Goal: Information Seeking & Learning: Find specific page/section

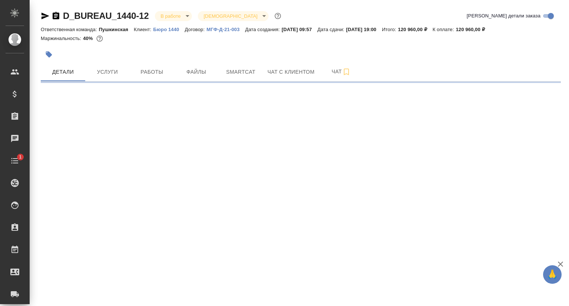
select select "RU"
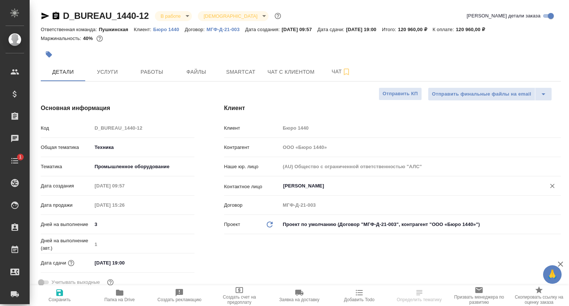
type textarea "x"
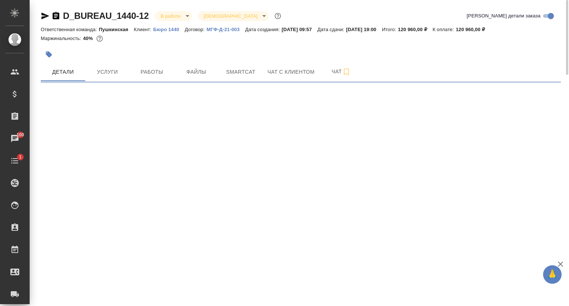
select select "RU"
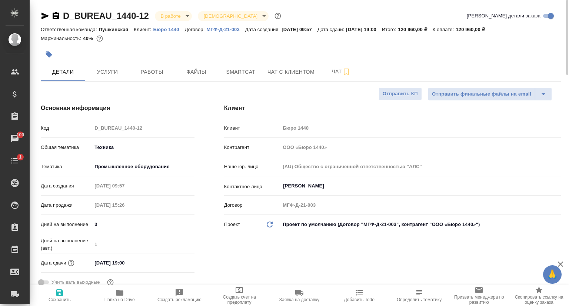
type textarea "x"
type input "Федотова Ирина"
click at [172, 30] on p "Бюро 1440" at bounding box center [168, 30] width 31 height 6
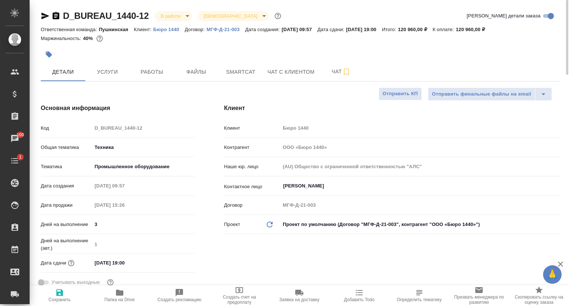
type textarea "x"
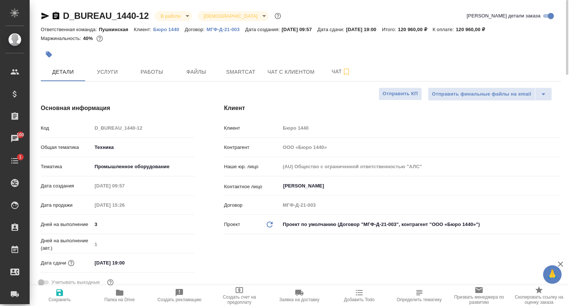
type textarea "x"
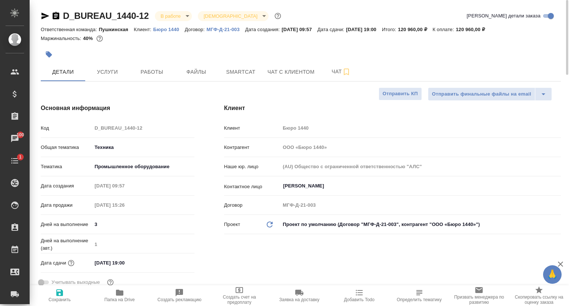
type textarea "x"
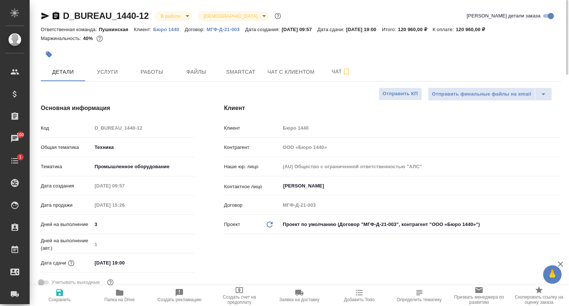
type textarea "x"
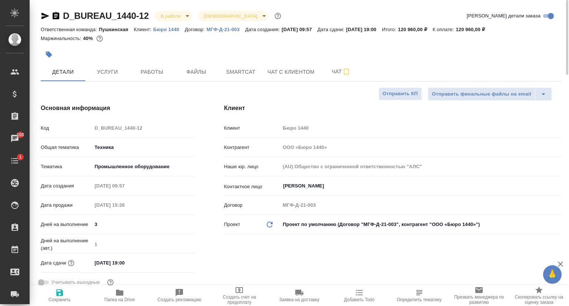
type textarea "x"
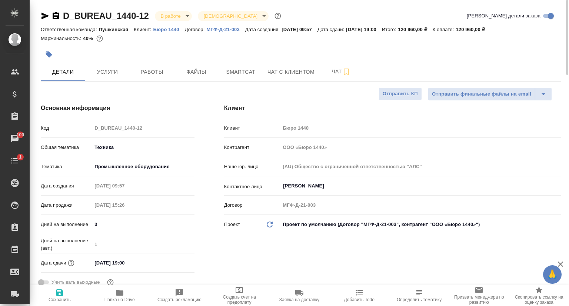
type textarea "x"
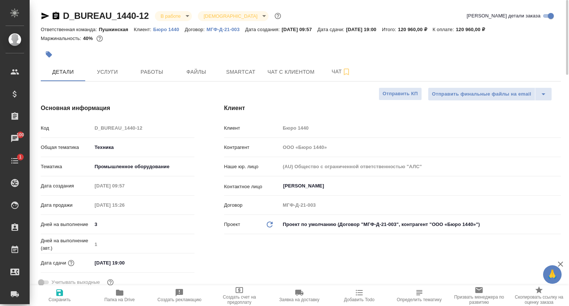
type textarea "x"
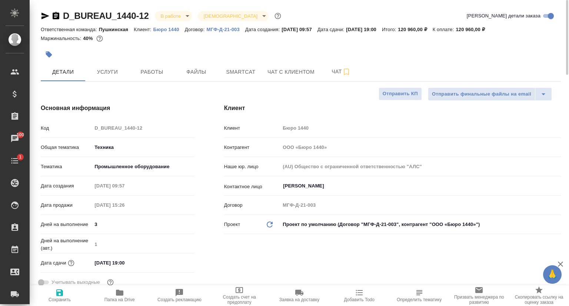
type textarea "x"
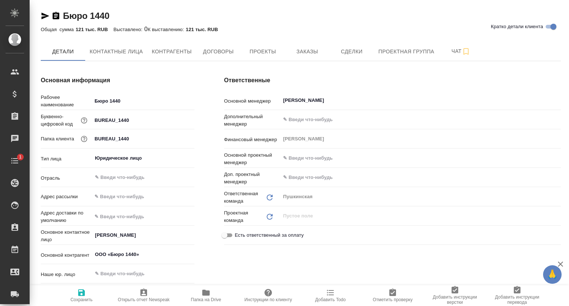
type textarea "x"
click at [271, 50] on span "Проекты" at bounding box center [263, 51] width 36 height 9
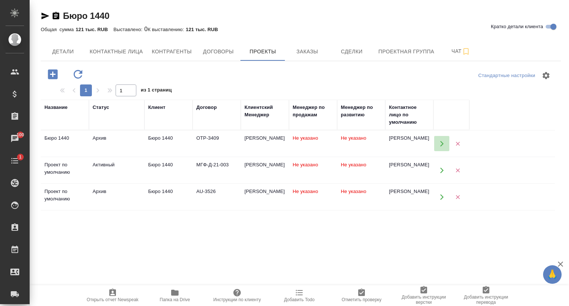
click at [439, 144] on icon "button" at bounding box center [442, 143] width 7 height 7
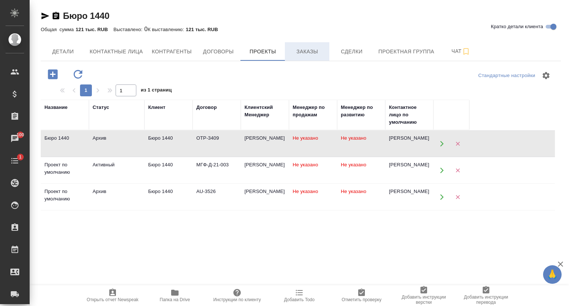
click at [310, 54] on span "Заказы" at bounding box center [307, 51] width 36 height 9
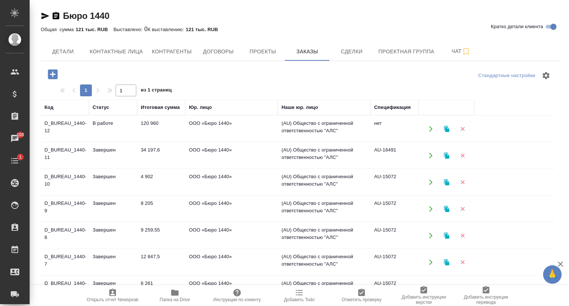
click at [67, 230] on td "D_BUREAU_1440-8" at bounding box center [65, 236] width 48 height 26
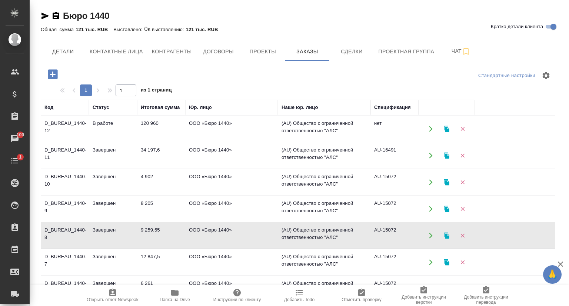
click at [67, 230] on td "D_BUREAU_1440-8" at bounding box center [65, 236] width 48 height 26
click at [44, 15] on icon "button" at bounding box center [46, 16] width 8 height 7
click at [61, 50] on span "Детали" at bounding box center [63, 51] width 36 height 9
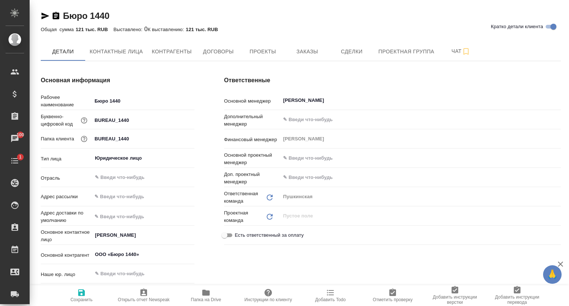
type textarea "x"
click at [222, 52] on span "Договоры" at bounding box center [218, 51] width 36 height 9
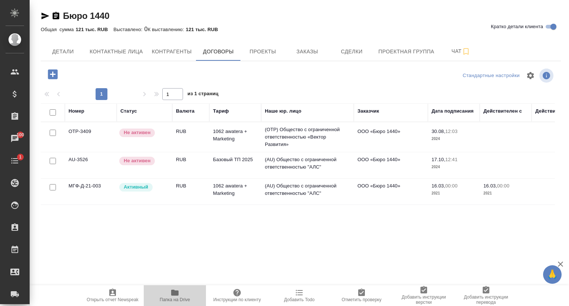
click at [175, 298] on span "Папка на Drive" at bounding box center [175, 299] width 30 height 5
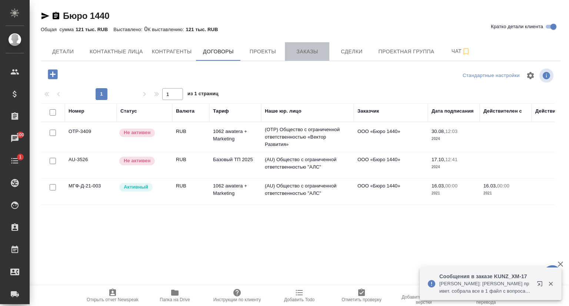
click at [301, 55] on span "Заказы" at bounding box center [307, 51] width 36 height 9
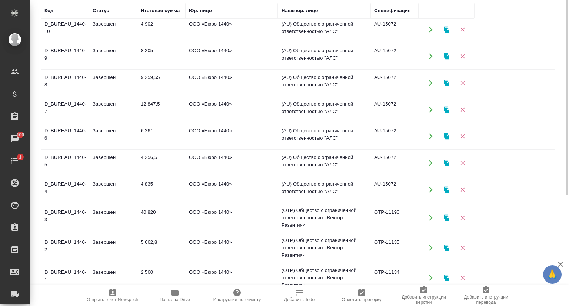
scroll to position [105, 0]
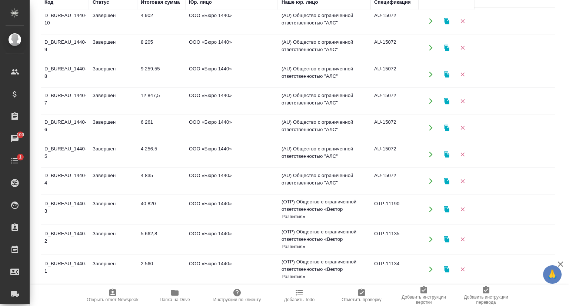
click at [51, 269] on td "D_BUREAU_1440-1" at bounding box center [65, 269] width 48 height 26
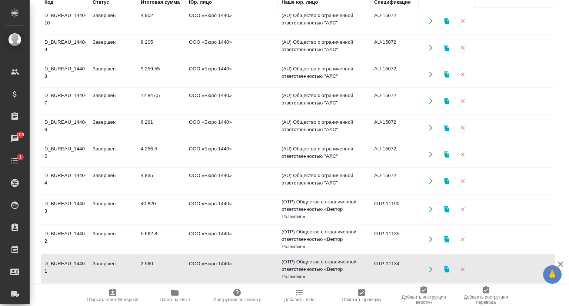
click at [51, 269] on td "D_BUREAU_1440-1" at bounding box center [65, 269] width 48 height 26
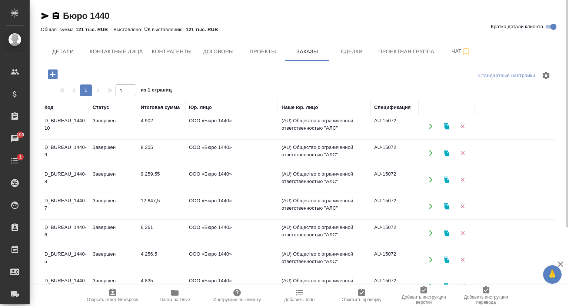
scroll to position [0, 0]
click at [70, 123] on td "D_BUREAU_1440-10" at bounding box center [65, 126] width 48 height 26
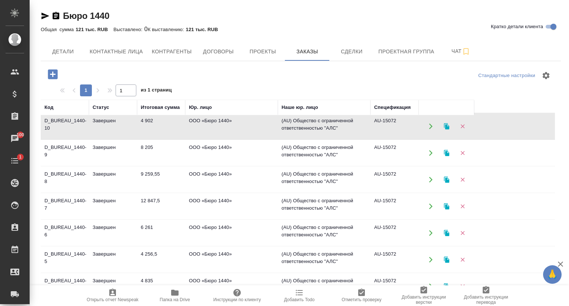
click at [70, 123] on td "D_BUREAU_1440-10" at bounding box center [65, 126] width 48 height 26
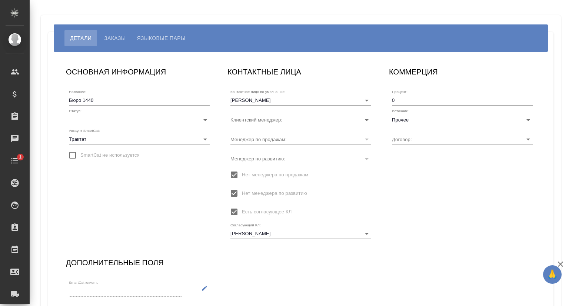
type input "Кучиева Роксана"
type input "OTP-3409"
click at [111, 37] on span "Заказы" at bounding box center [114, 38] width 21 height 9
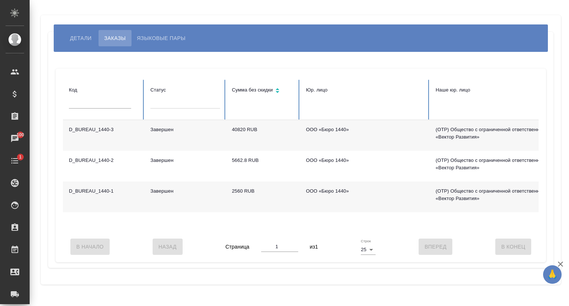
click at [116, 130] on td "D_BUREAU_1440-3" at bounding box center [104, 135] width 82 height 31
click at [81, 39] on span "Детали" at bounding box center [80, 38] width 21 height 9
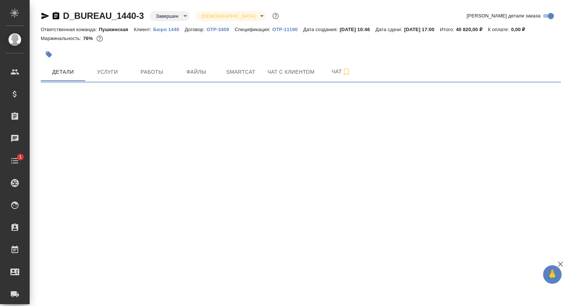
select select "RU"
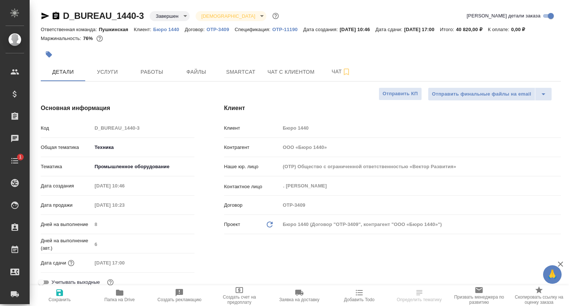
type textarea "x"
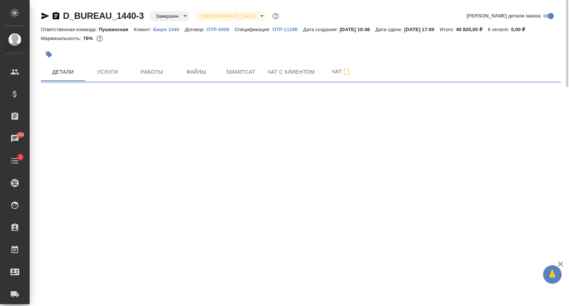
select select "RU"
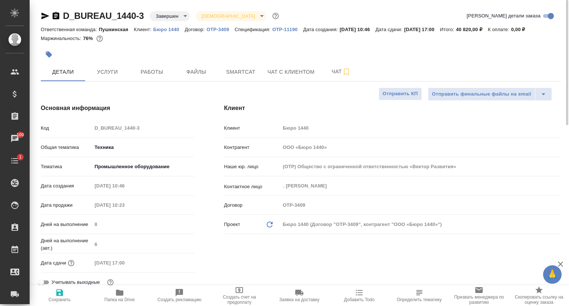
type textarea "x"
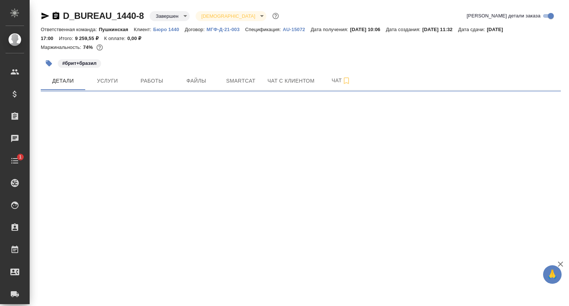
select select "RU"
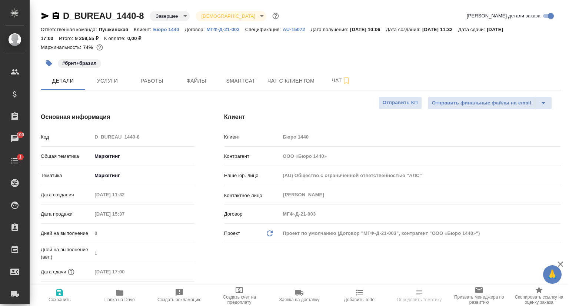
type textarea "x"
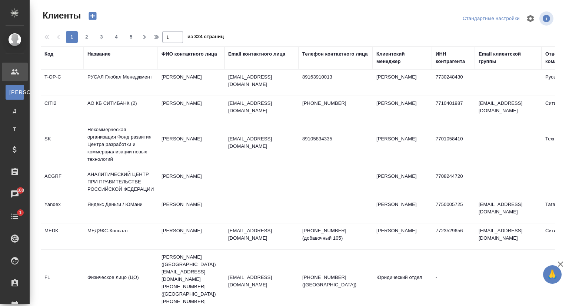
select select "RU"
click at [99, 55] on div "Название" at bounding box center [98, 53] width 23 height 7
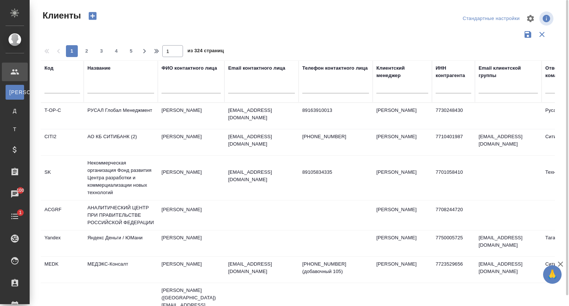
click at [99, 92] on input "text" at bounding box center [120, 88] width 67 height 9
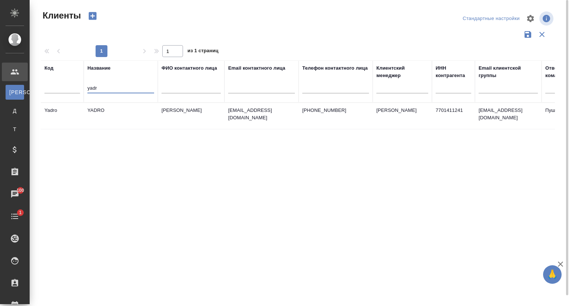
type input "yadr"
click at [123, 113] on td "YADRO" at bounding box center [121, 116] width 74 height 26
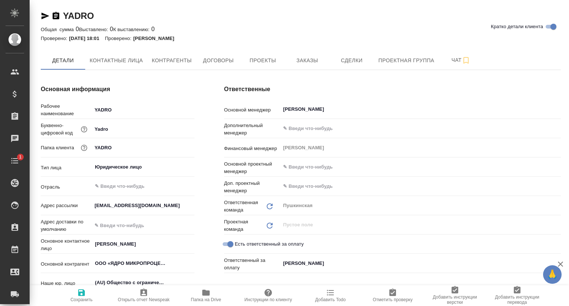
type textarea "x"
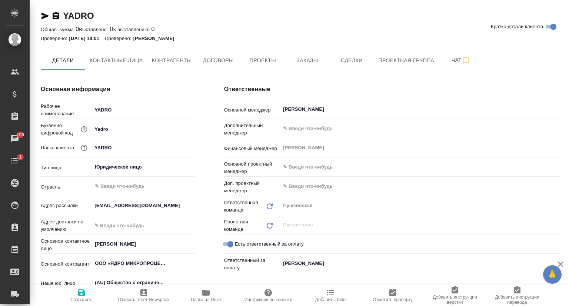
type textarea "x"
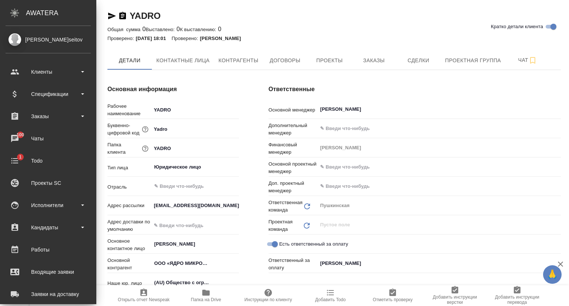
type textarea "x"
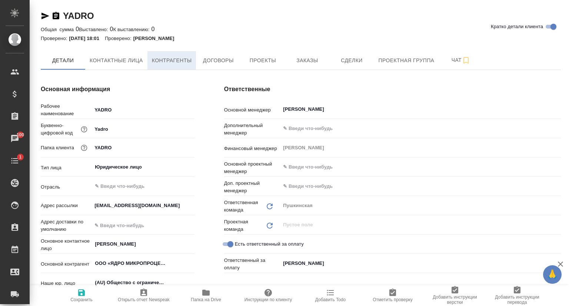
click at [183, 60] on span "Контрагенты" at bounding box center [172, 60] width 40 height 9
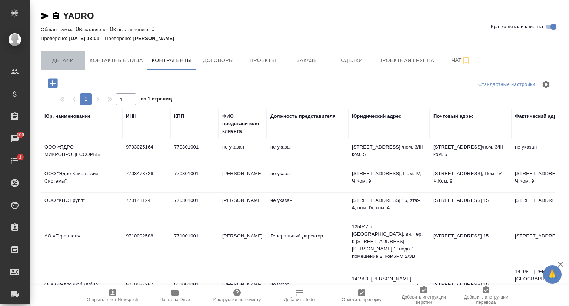
click at [69, 59] on span "Детали" at bounding box center [63, 60] width 36 height 9
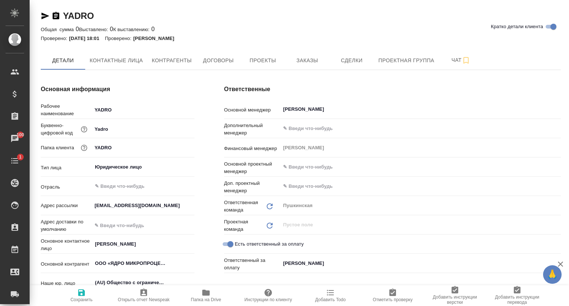
type textarea "x"
click at [43, 17] on icon "button" at bounding box center [46, 16] width 8 height 7
type textarea "x"
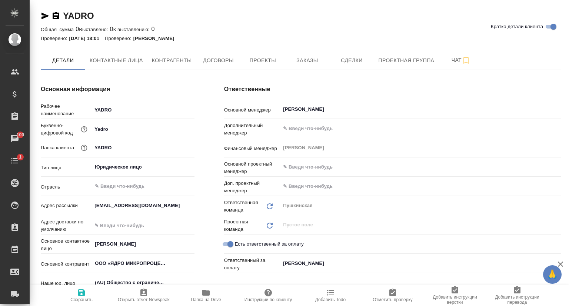
type textarea "x"
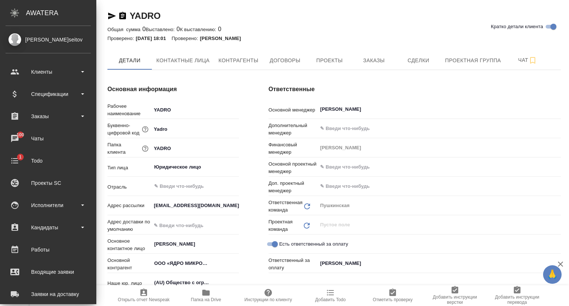
type textarea "x"
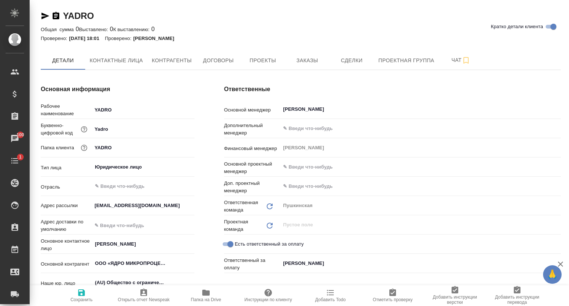
click at [45, 16] on icon "button" at bounding box center [45, 15] width 9 height 9
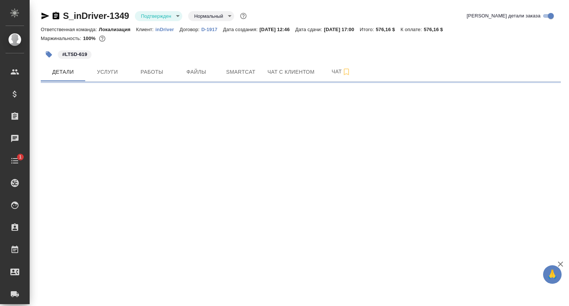
select select "RU"
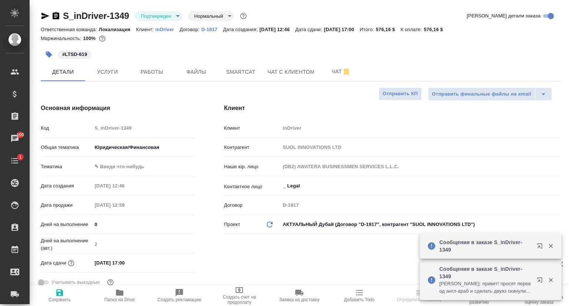
type textarea "x"
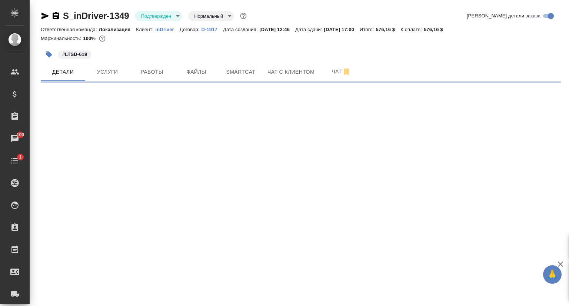
select select "RU"
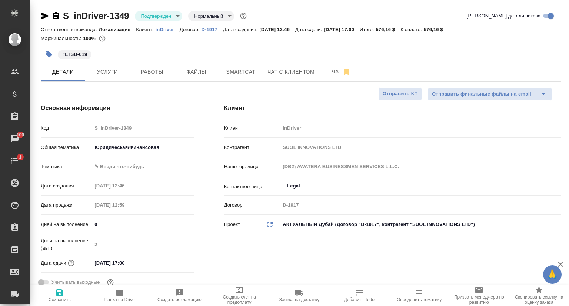
type textarea "x"
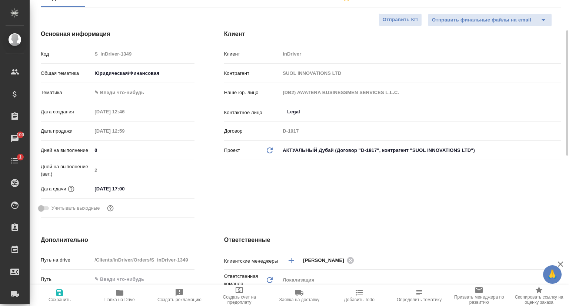
scroll to position [111, 0]
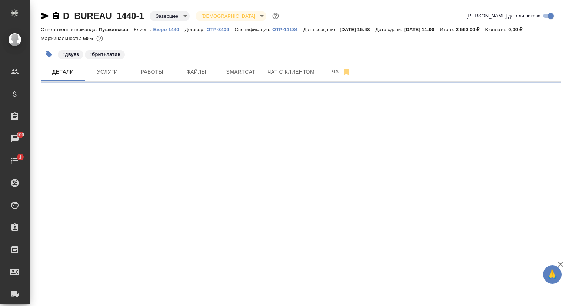
select select "RU"
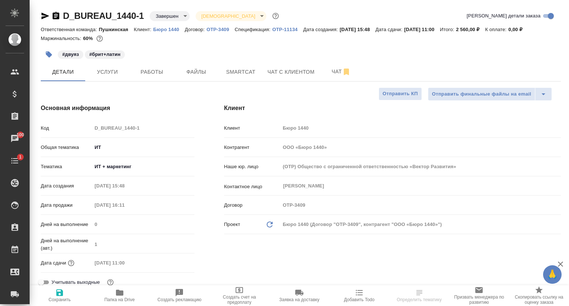
type textarea "x"
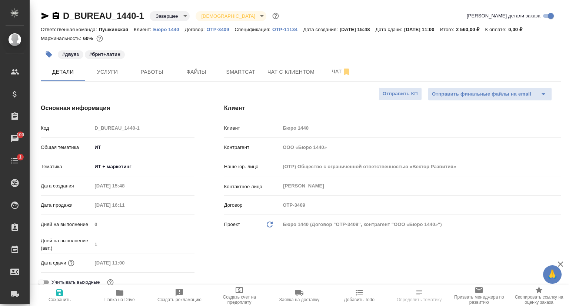
type textarea "x"
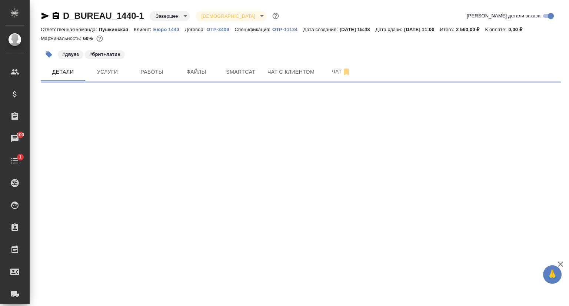
select select "RU"
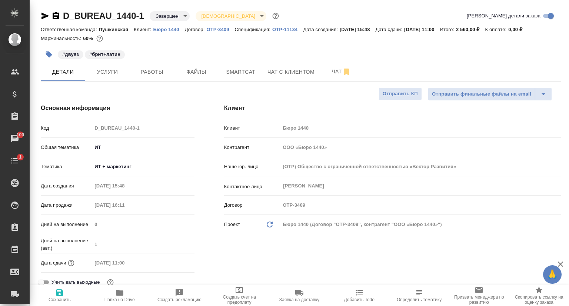
type textarea "x"
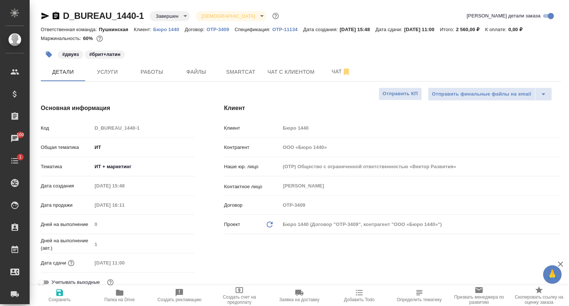
type textarea "x"
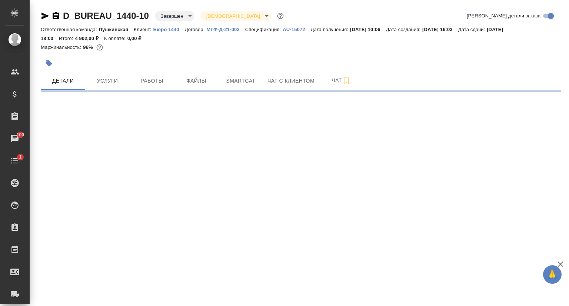
select select "RU"
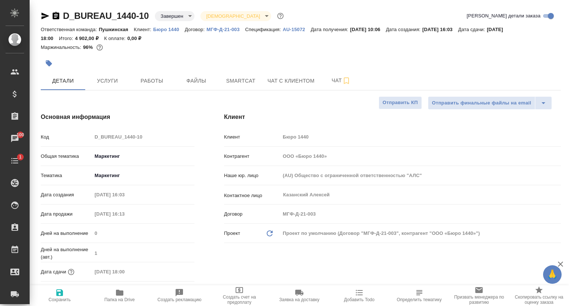
type textarea "x"
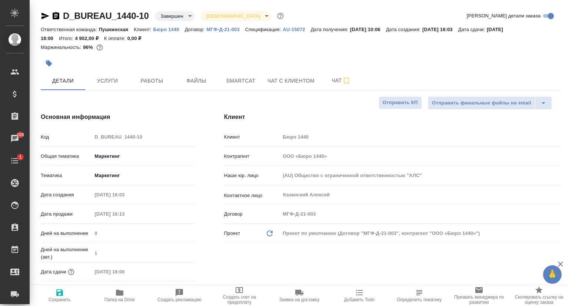
type textarea "x"
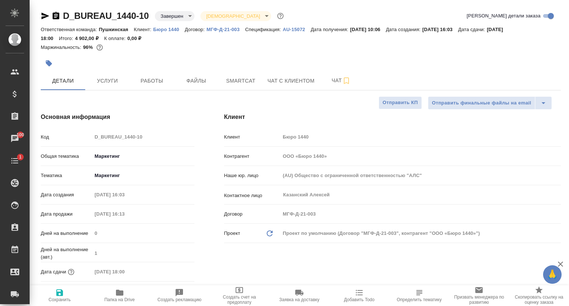
type textarea "x"
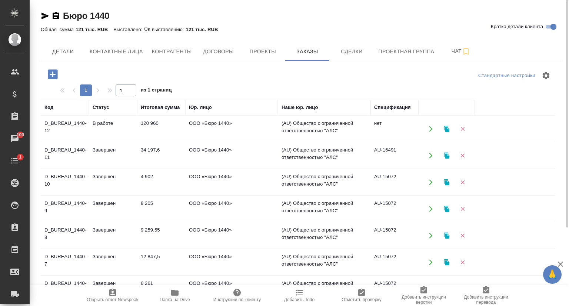
click at [72, 126] on td "D_BUREAU_1440-12" at bounding box center [65, 129] width 48 height 26
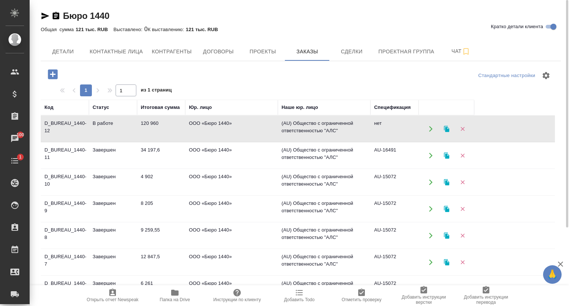
click at [72, 126] on td "D_BUREAU_1440-12" at bounding box center [65, 129] width 48 height 26
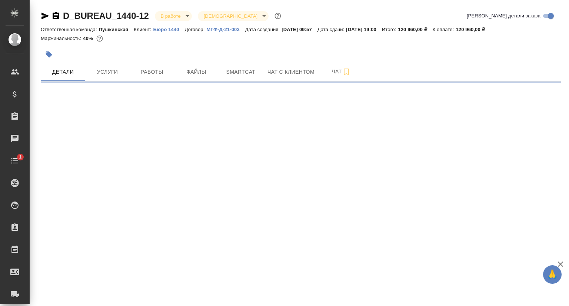
select select "RU"
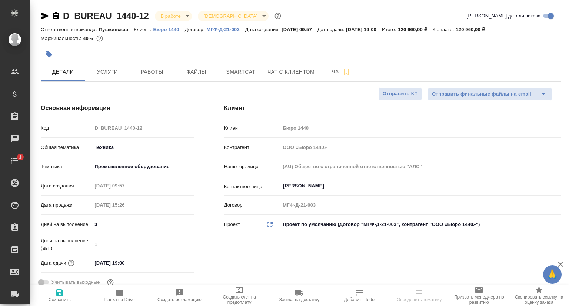
type textarea "x"
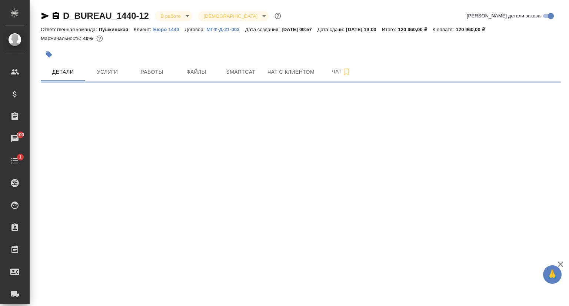
select select "RU"
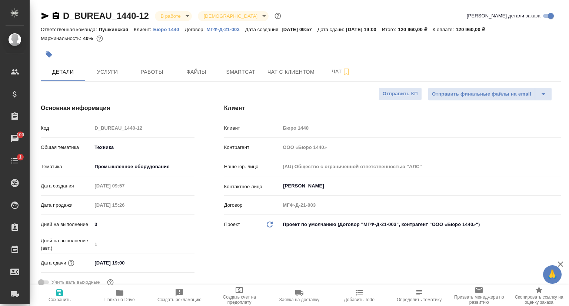
type textarea "x"
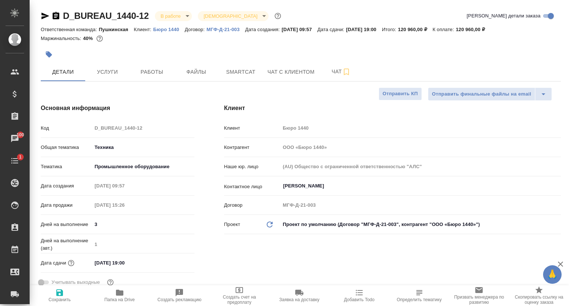
type textarea "x"
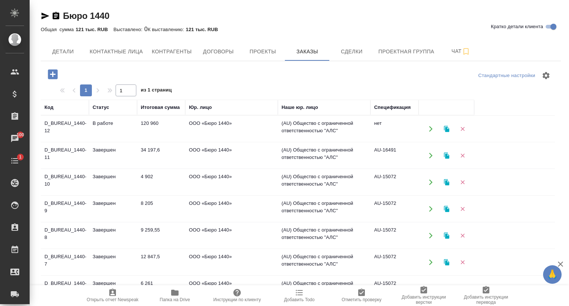
click at [53, 129] on td "D_BUREAU_1440-12" at bounding box center [65, 129] width 48 height 26
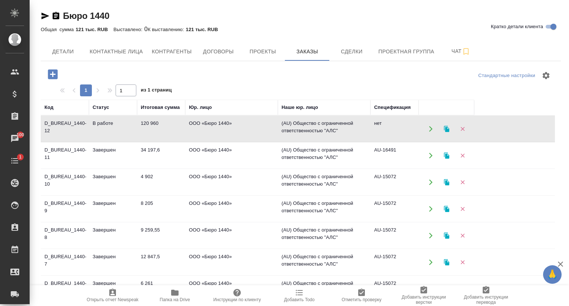
click at [53, 129] on td "D_BUREAU_1440-12" at bounding box center [65, 129] width 48 height 26
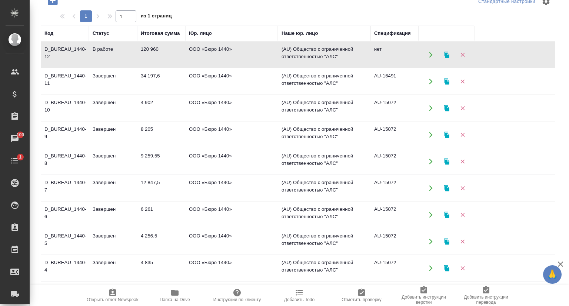
click at [62, 178] on td "D_BUREAU_1440-7" at bounding box center [65, 188] width 48 height 26
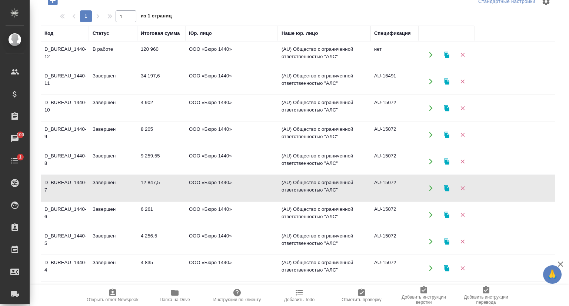
click at [63, 178] on td "D_BUREAU_1440-7" at bounding box center [65, 188] width 48 height 26
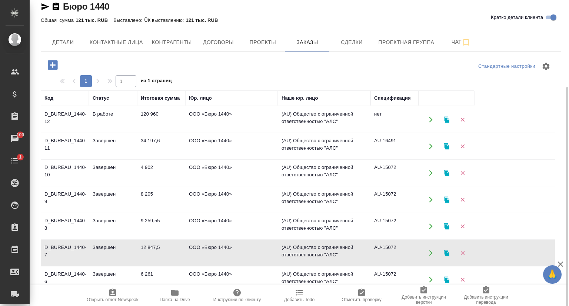
scroll to position [0, 0]
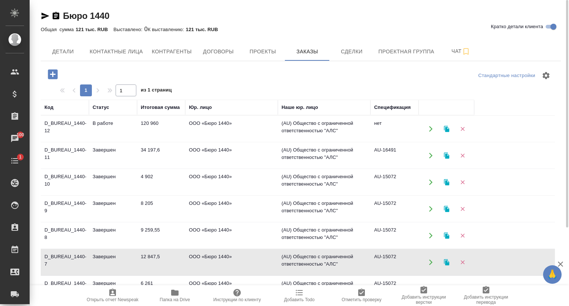
click at [62, 152] on td "D_BUREAU_1440-11" at bounding box center [65, 156] width 48 height 26
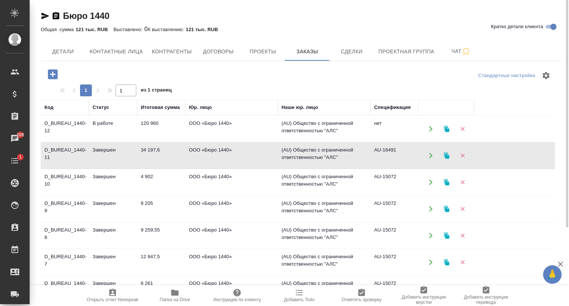
click at [62, 152] on td "D_BUREAU_1440-11" at bounding box center [65, 156] width 48 height 26
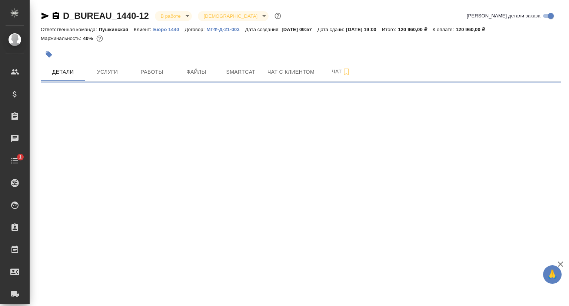
select select "RU"
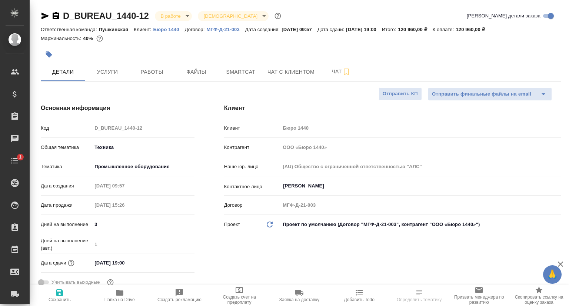
type textarea "x"
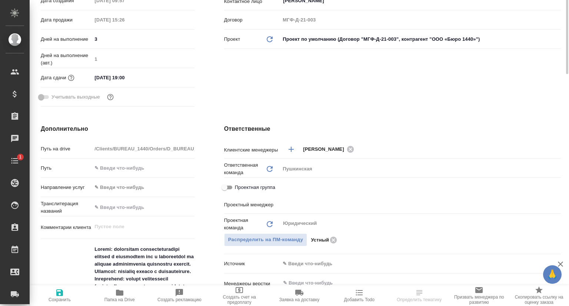
type input "[PERSON_NAME]"
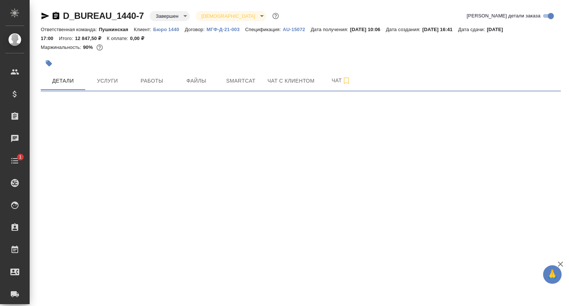
select select "RU"
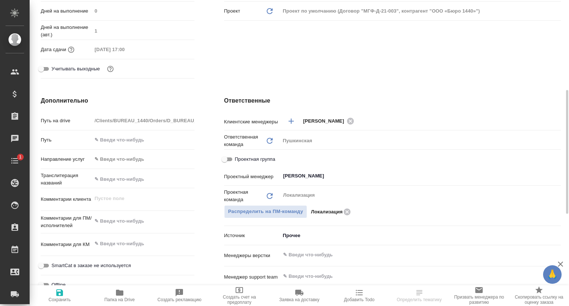
type textarea "x"
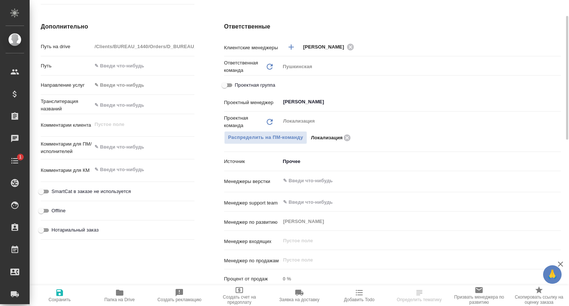
scroll to position [371, 0]
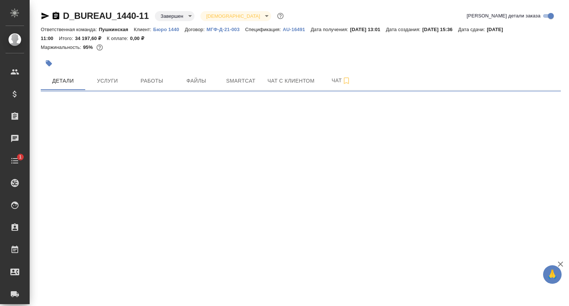
select select "RU"
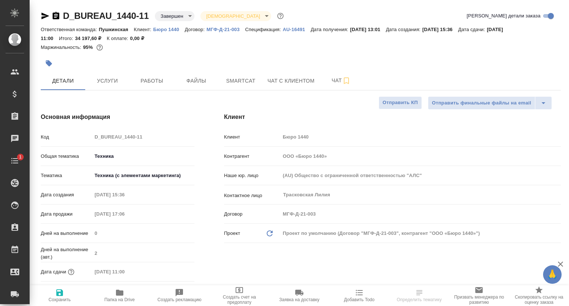
type textarea "x"
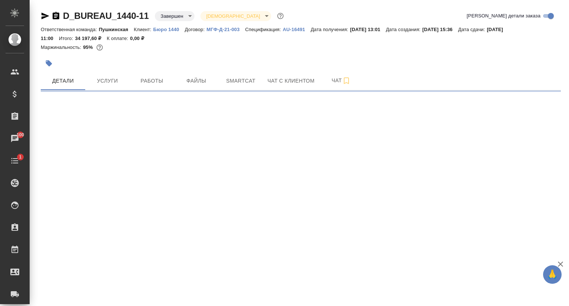
select select "RU"
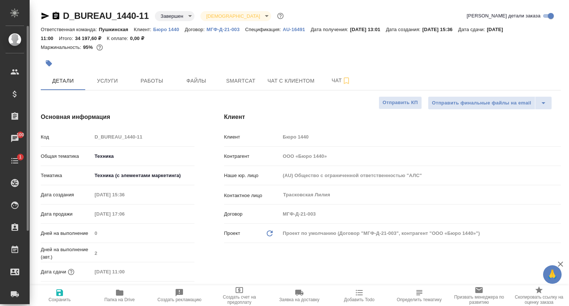
type textarea "x"
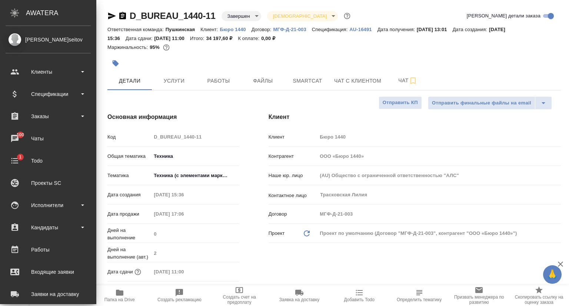
type textarea "x"
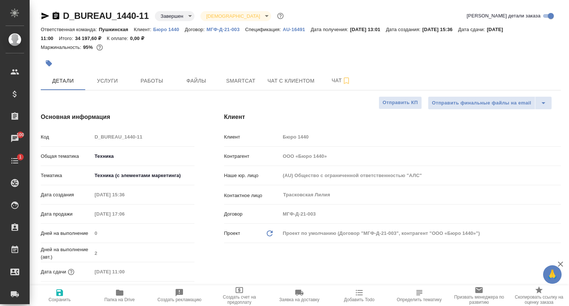
type textarea "x"
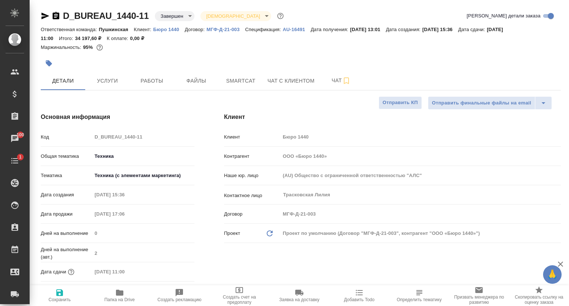
type textarea "x"
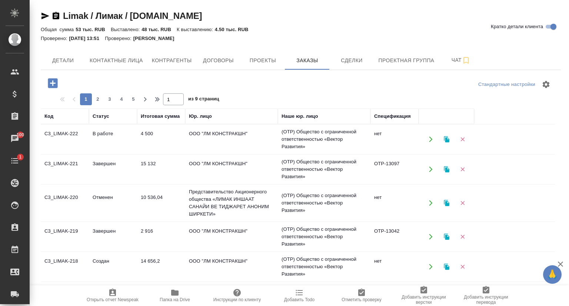
scroll to position [74, 0]
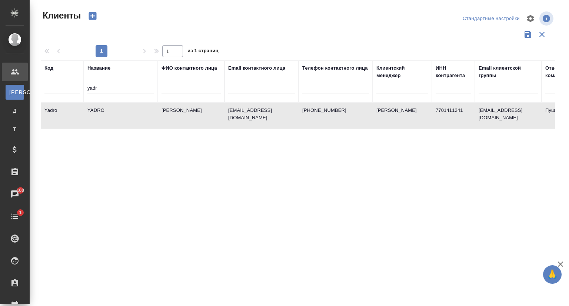
select select "RU"
drag, startPoint x: 0, startPoint y: 0, endPoint x: 82, endPoint y: 88, distance: 120.1
click at [82, 88] on tr "Код Название yadr ФИО контактного лица Email контактного лица Телефон контактно…" at bounding box center [321, 81] width 560 height 42
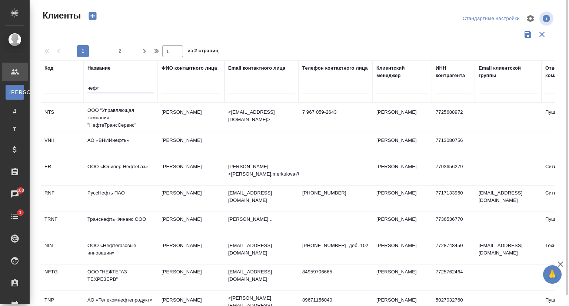
type input "нефт"
click at [111, 251] on td "ООО «Нефтегазовые инновации»" at bounding box center [121, 251] width 74 height 26
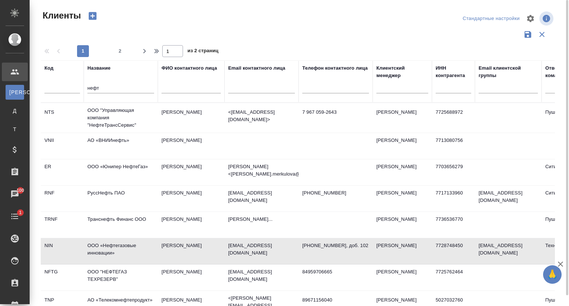
click at [111, 251] on td "ООО «Нефтегазовые инновации»" at bounding box center [121, 251] width 74 height 26
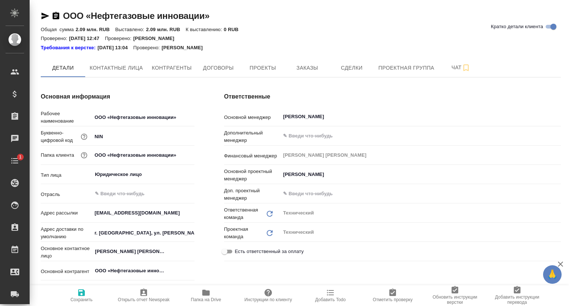
type textarea "x"
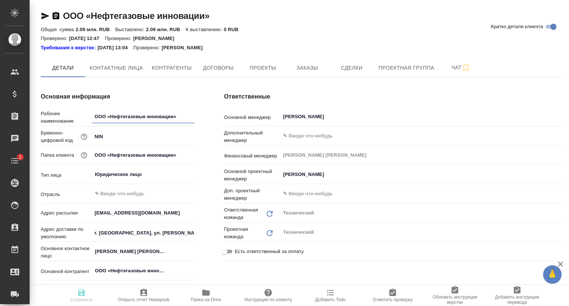
type textarea "x"
click at [262, 65] on span "Проекты" at bounding box center [263, 67] width 36 height 9
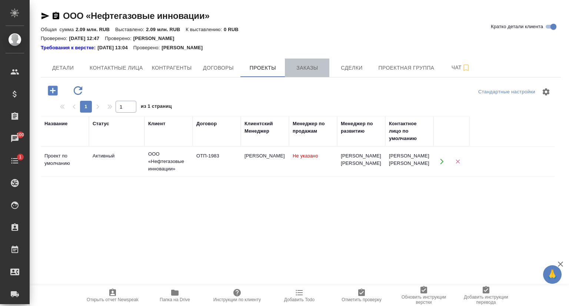
click at [311, 67] on span "Заказы" at bounding box center [307, 67] width 36 height 9
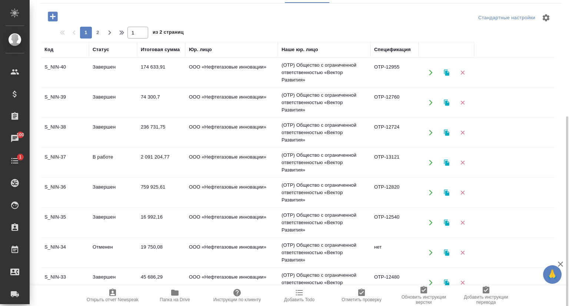
scroll to position [111, 0]
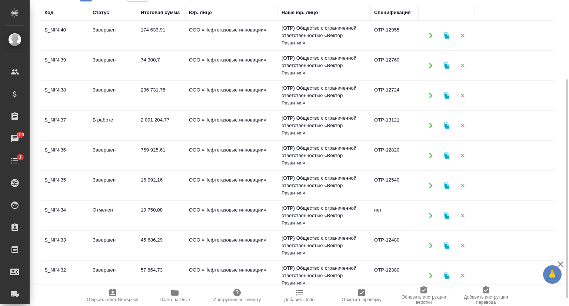
click at [59, 206] on td "S_NIN-34" at bounding box center [65, 216] width 48 height 26
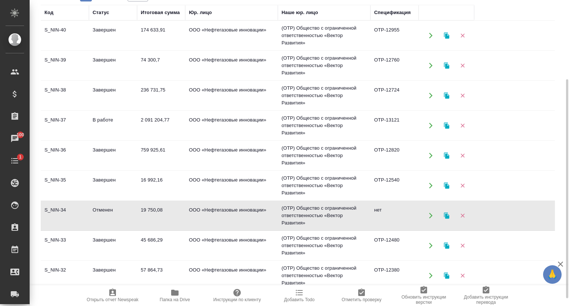
click at [59, 206] on td "S_NIN-34" at bounding box center [65, 216] width 48 height 26
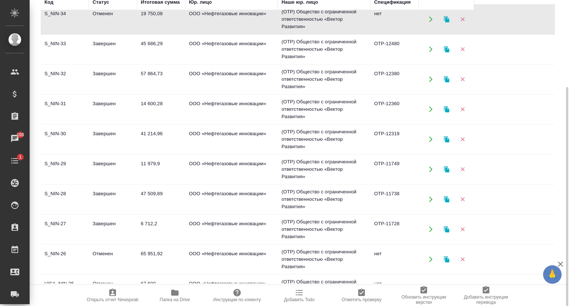
scroll to position [222, 0]
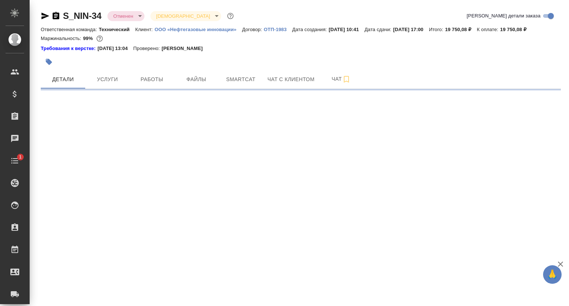
select select "RU"
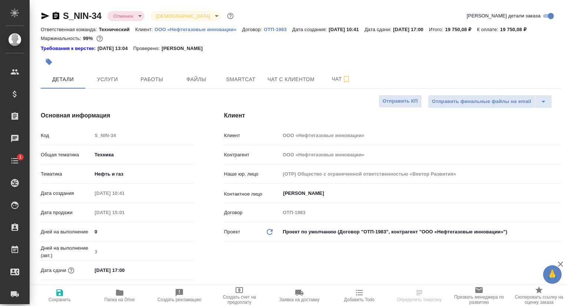
type textarea "x"
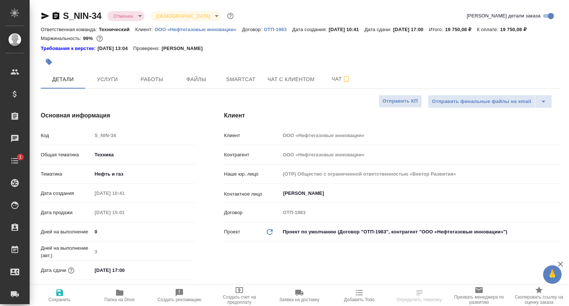
type textarea "x"
